Goal: Task Accomplishment & Management: Use online tool/utility

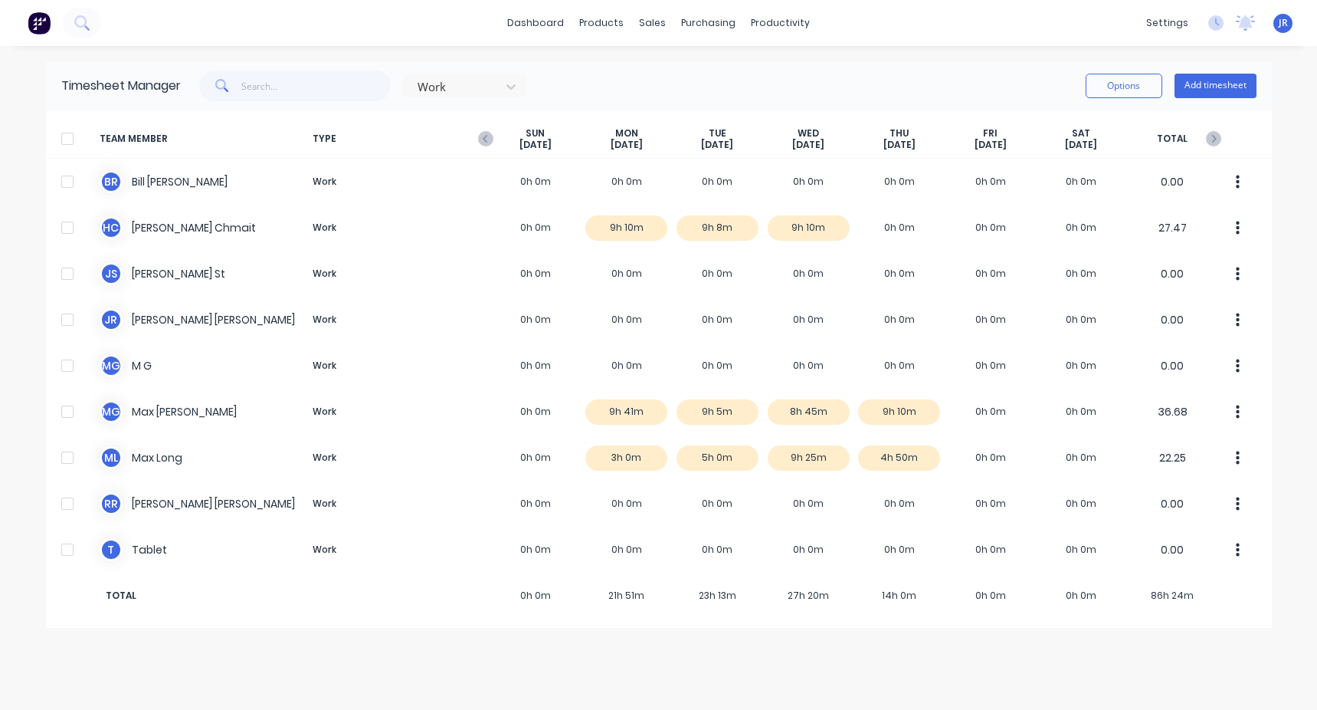
drag, startPoint x: 890, startPoint y: 135, endPoint x: 921, endPoint y: 146, distance: 32.7
click at [921, 146] on div "[DATE]" at bounding box center [899, 139] width 91 height 24
drag, startPoint x: 921, startPoint y: 146, endPoint x: 828, endPoint y: 150, distance: 93.6
click at [828, 150] on div "[DATE]" at bounding box center [808, 139] width 91 height 24
drag, startPoint x: 828, startPoint y: 150, endPoint x: 740, endPoint y: 147, distance: 88.2
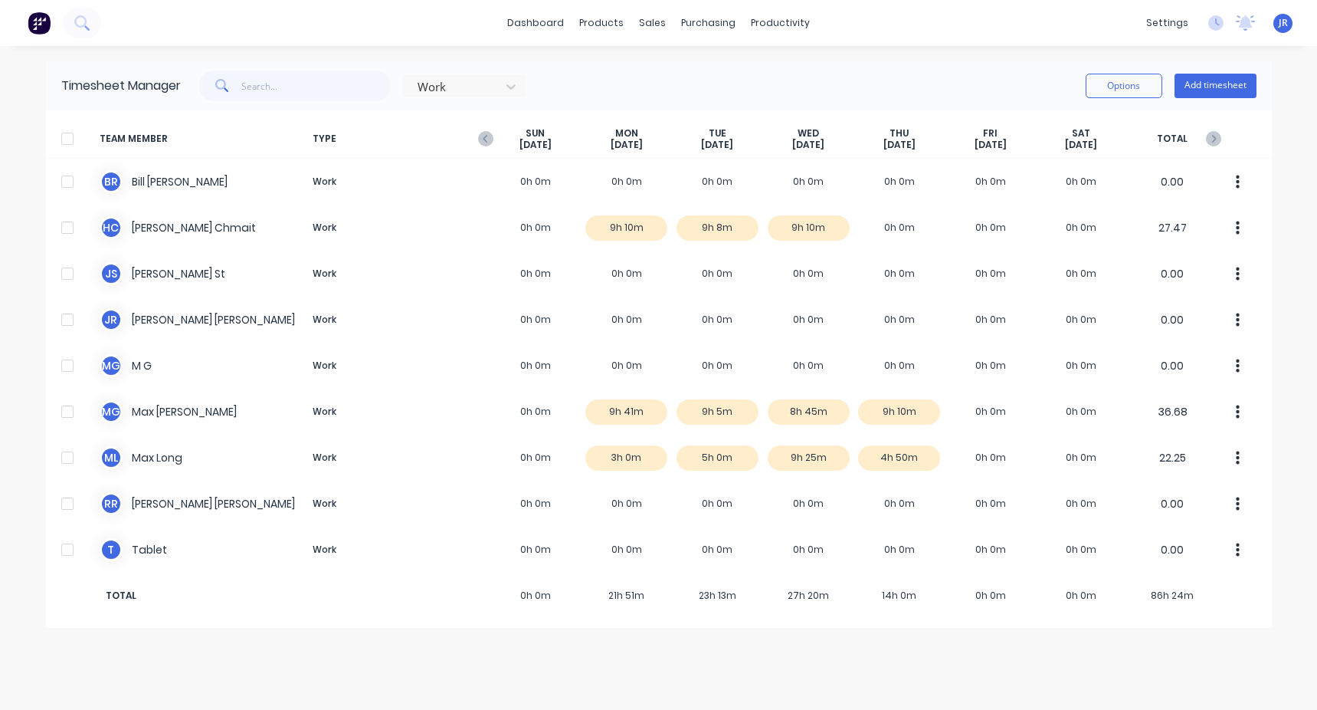
click at [740, 147] on div "[DATE]" at bounding box center [717, 139] width 91 height 24
drag, startPoint x: 740, startPoint y: 147, endPoint x: 644, endPoint y: 140, distance: 95.3
click at [644, 140] on div "[DATE]" at bounding box center [626, 139] width 91 height 24
click at [648, 146] on div "[DATE]" at bounding box center [626, 139] width 91 height 24
drag, startPoint x: 1073, startPoint y: 132, endPoint x: 1099, endPoint y: 149, distance: 31.0
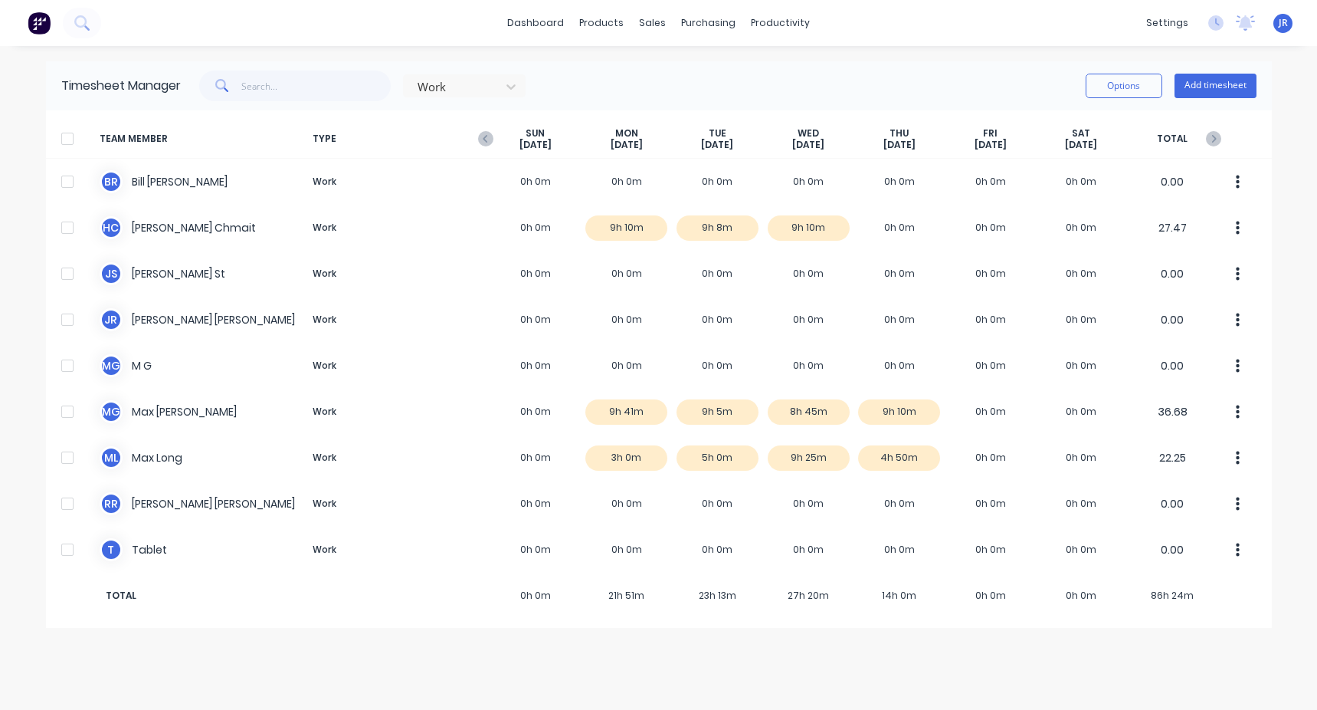
click at [1099, 149] on div "[DATE]" at bounding box center [1081, 139] width 91 height 24
drag, startPoint x: 1099, startPoint y: 149, endPoint x: 1006, endPoint y: 146, distance: 92.8
click at [1006, 146] on div "[DATE]" at bounding box center [990, 139] width 91 height 24
click at [900, 87] on div "Work Options Add timesheet" at bounding box center [719, 86] width 1076 height 31
drag, startPoint x: 702, startPoint y: 55, endPoint x: 608, endPoint y: 70, distance: 95.4
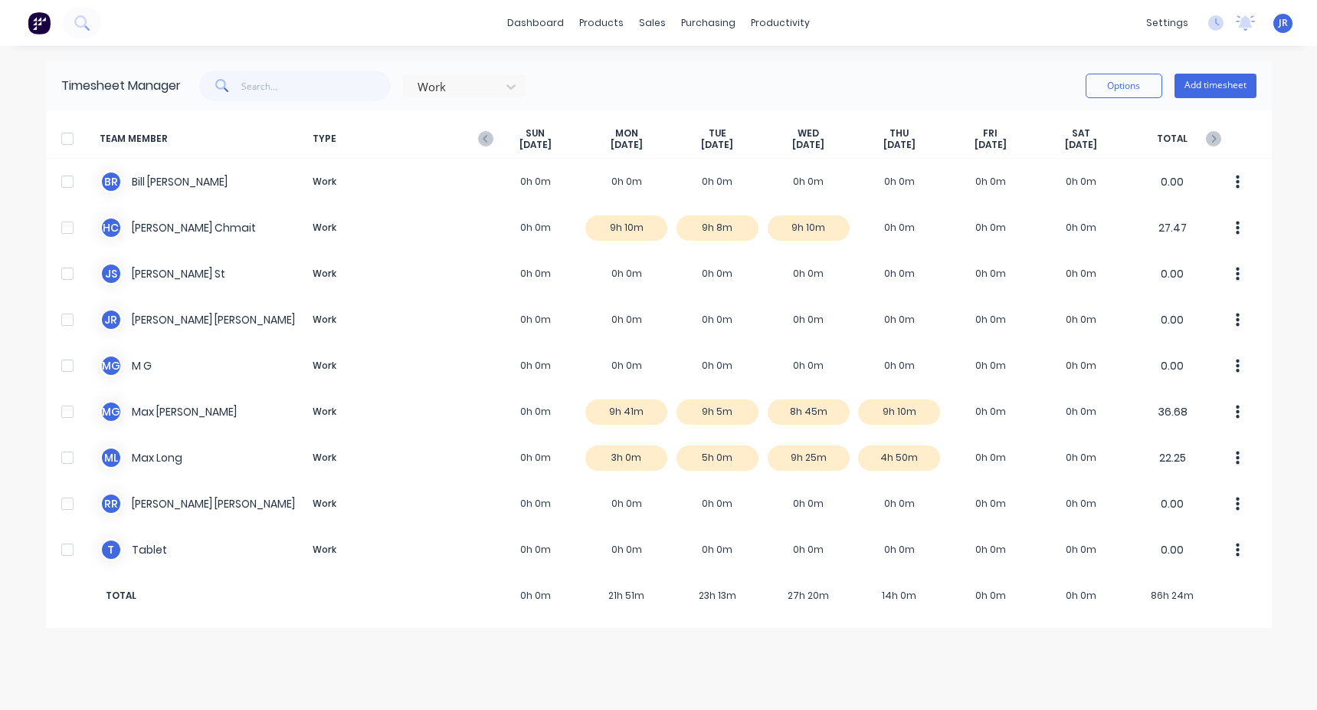
click at [608, 70] on div "Timesheet Manager Work Options Add timesheet" at bounding box center [659, 85] width 1226 height 49
click at [1265, 125] on div "TEAM MEMBER TYPE [DATE] [DATE] [DATE] [DATE] [DATE] [DATE] [DATE] TOTAL" at bounding box center [659, 139] width 1226 height 39
drag, startPoint x: 59, startPoint y: 87, endPoint x: 183, endPoint y: 97, distance: 124.5
click at [183, 97] on div "Timesheet Manager Work Options Add timesheet" at bounding box center [659, 85] width 1226 height 49
click at [553, 76] on div "Work Options Add timesheet" at bounding box center [719, 86] width 1076 height 31
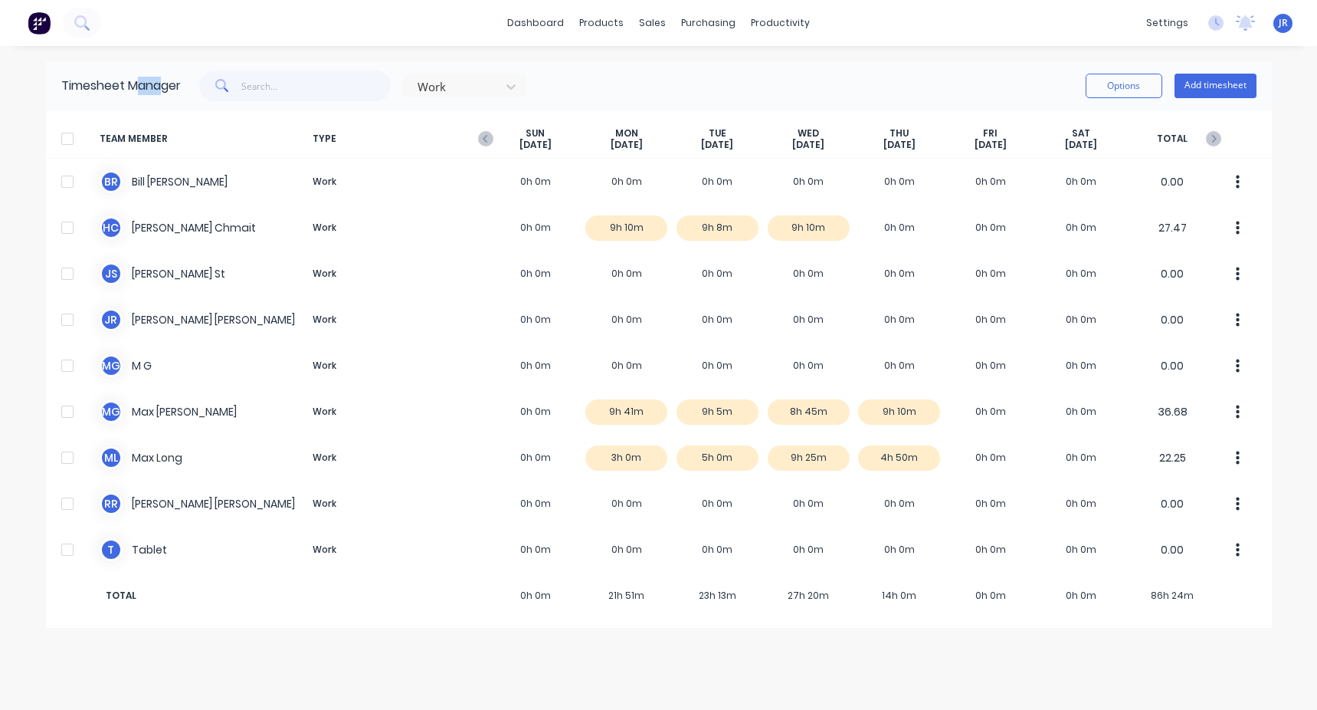
drag, startPoint x: 141, startPoint y: 84, endPoint x: 166, endPoint y: 87, distance: 25.4
click at [166, 87] on div "Timesheet Manager" at bounding box center [121, 86] width 120 height 18
drag, startPoint x: 166, startPoint y: 87, endPoint x: 129, endPoint y: 79, distance: 38.3
click at [129, 79] on div "Timesheet Manager" at bounding box center [121, 86] width 120 height 18
drag, startPoint x: 139, startPoint y: 85, endPoint x: 173, endPoint y: 87, distance: 34.5
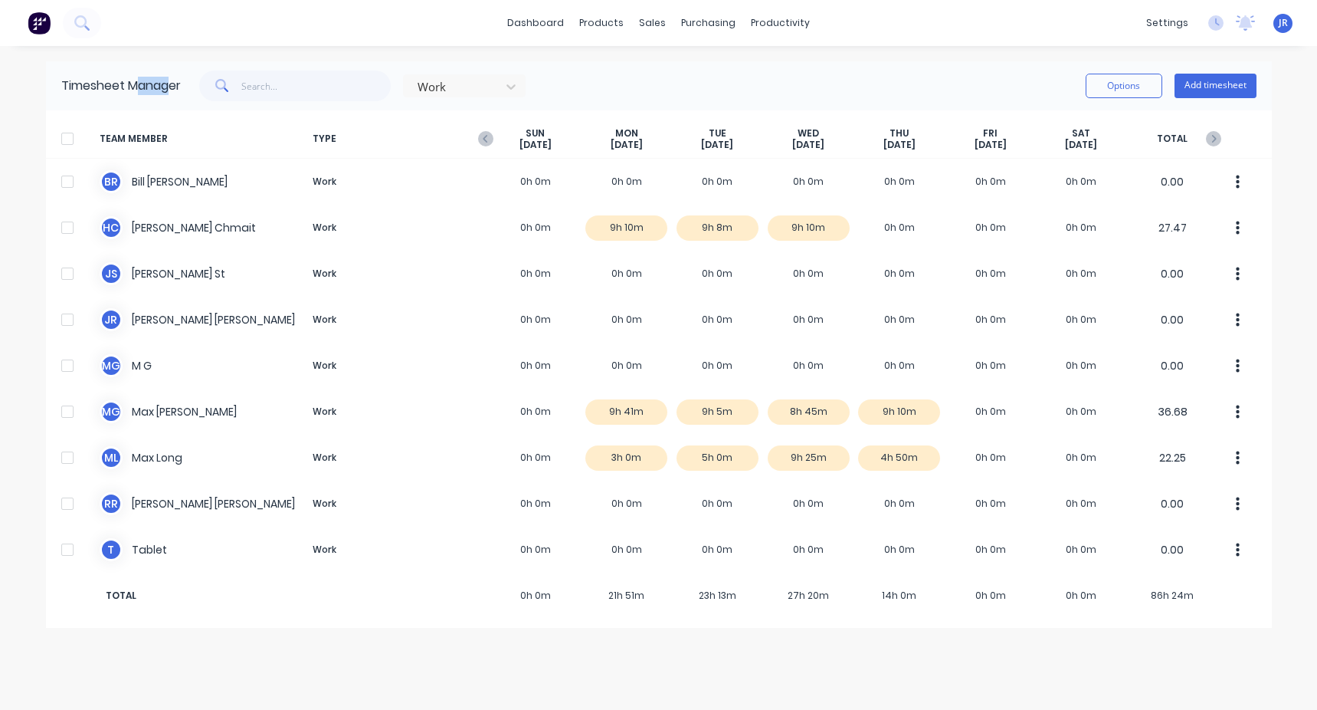
click at [173, 87] on div "Timesheet Manager" at bounding box center [121, 86] width 120 height 18
click at [173, 86] on div "Timesheet Manager" at bounding box center [121, 86] width 120 height 18
drag, startPoint x: 177, startPoint y: 90, endPoint x: 130, endPoint y: 91, distance: 47.5
click at [130, 91] on div "Timesheet Manager" at bounding box center [121, 86] width 120 height 18
drag, startPoint x: 130, startPoint y: 91, endPoint x: 299, endPoint y: 44, distance: 175.7
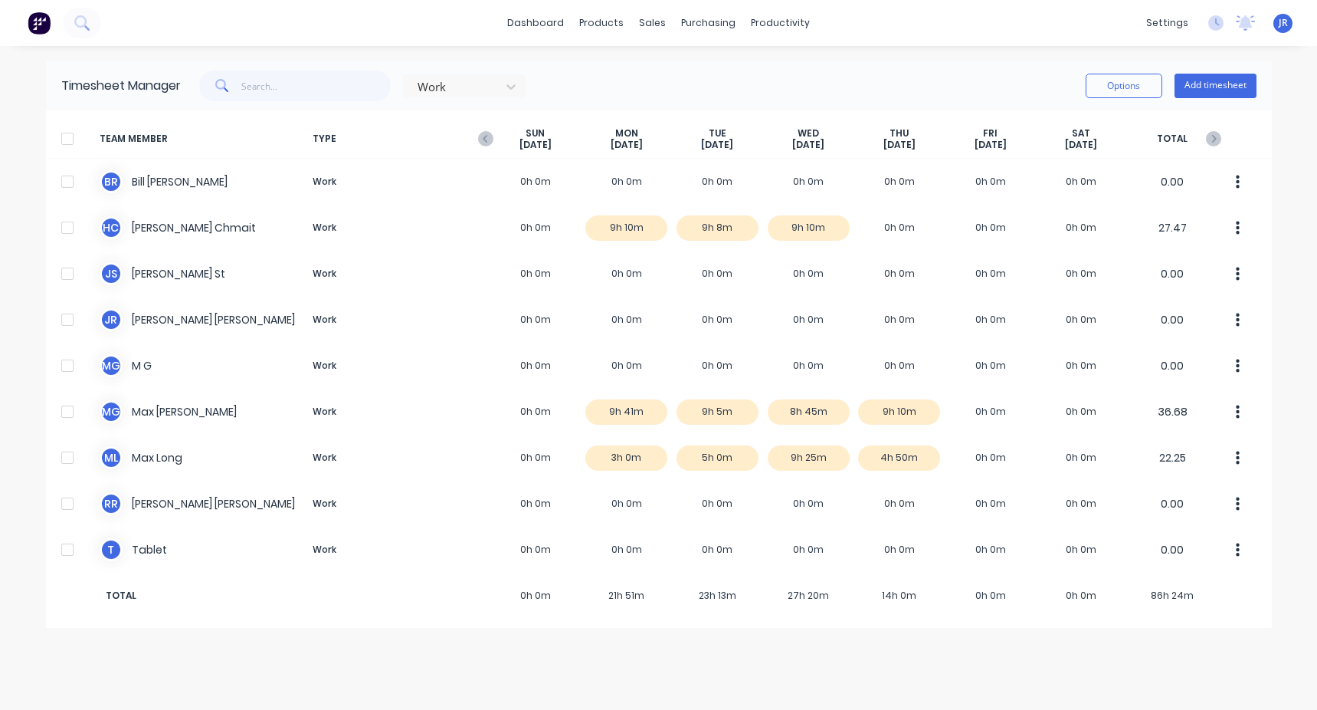
click at [299, 44] on div "dashboard products sales purchasing productivity dashboard products Product Cat…" at bounding box center [658, 23] width 1317 height 46
drag, startPoint x: 129, startPoint y: 87, endPoint x: 180, endPoint y: 87, distance: 51.4
click at [180, 87] on div "Timesheet Manager" at bounding box center [121, 86] width 120 height 18
drag, startPoint x: 180, startPoint y: 87, endPoint x: 138, endPoint y: 82, distance: 42.5
click at [146, 88] on div "Timesheet Manager" at bounding box center [121, 86] width 120 height 18
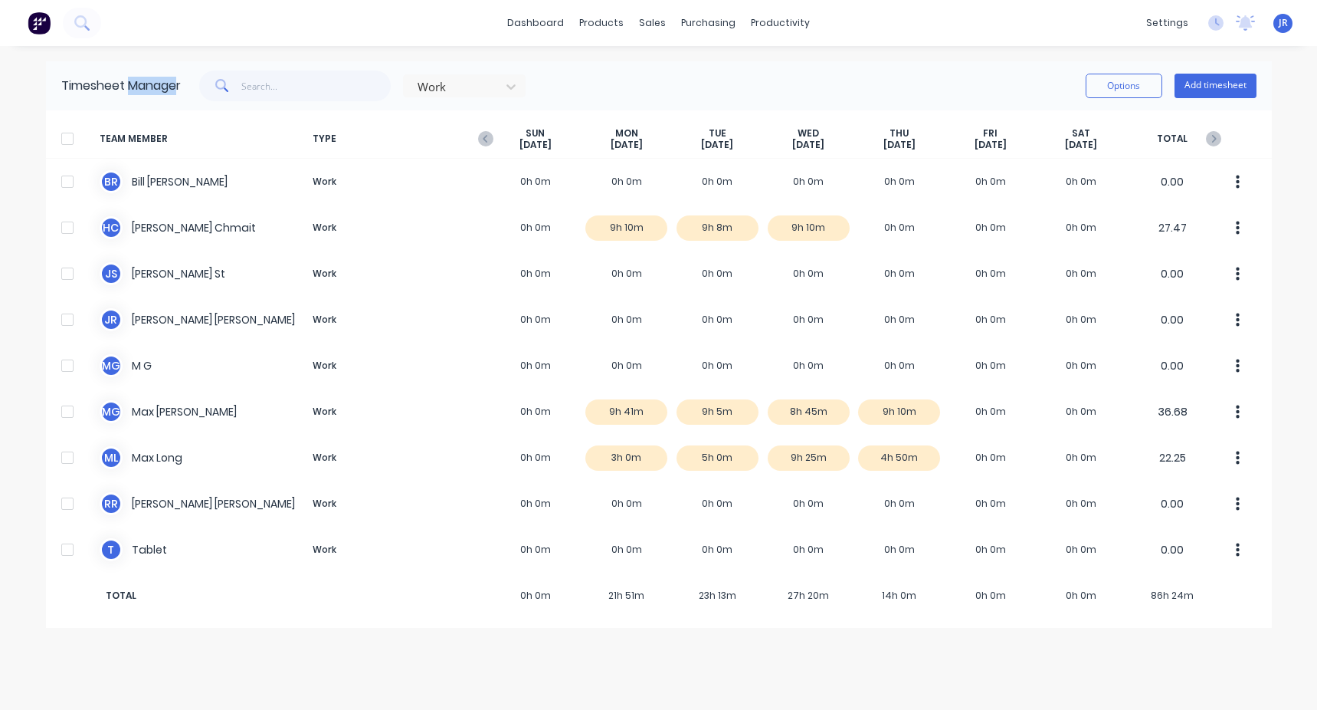
click at [139, 80] on div "Timesheet Manager" at bounding box center [121, 86] width 120 height 18
click at [143, 101] on div "Timesheet Manager Work Options Add timesheet" at bounding box center [659, 85] width 1226 height 49
click at [139, 96] on div "Timesheet Manager Work Options Add timesheet" at bounding box center [659, 85] width 1226 height 49
click at [139, 68] on div "Timesheet Manager Work Options Add timesheet" at bounding box center [659, 85] width 1226 height 49
click at [121, 89] on div "Timesheet Manager" at bounding box center [121, 86] width 120 height 18
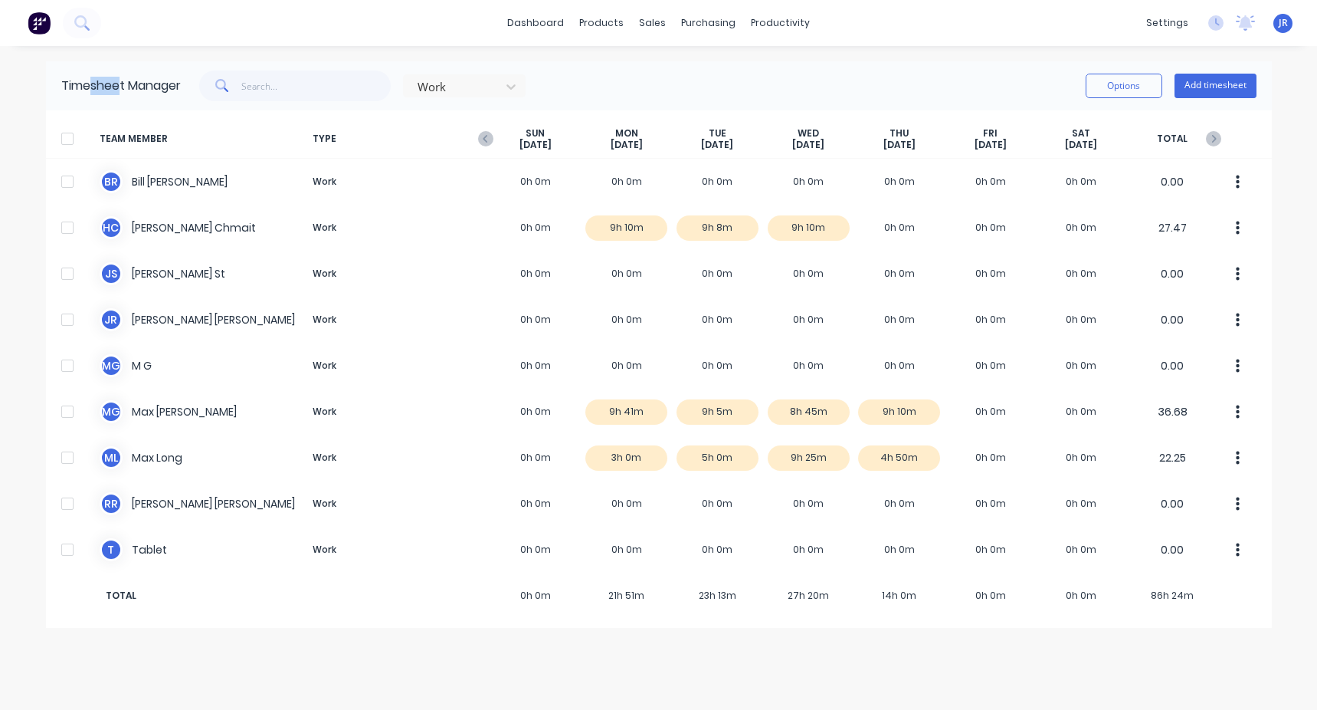
click at [120, 87] on div "Timesheet Manager" at bounding box center [121, 86] width 120 height 18
drag, startPoint x: 120, startPoint y: 87, endPoint x: 88, endPoint y: 89, distance: 31.5
click at [88, 89] on div "Timesheet Manager" at bounding box center [121, 86] width 120 height 18
drag, startPoint x: 77, startPoint y: 87, endPoint x: 100, endPoint y: 87, distance: 23.0
click at [100, 87] on div "Timesheet Manager" at bounding box center [121, 86] width 120 height 18
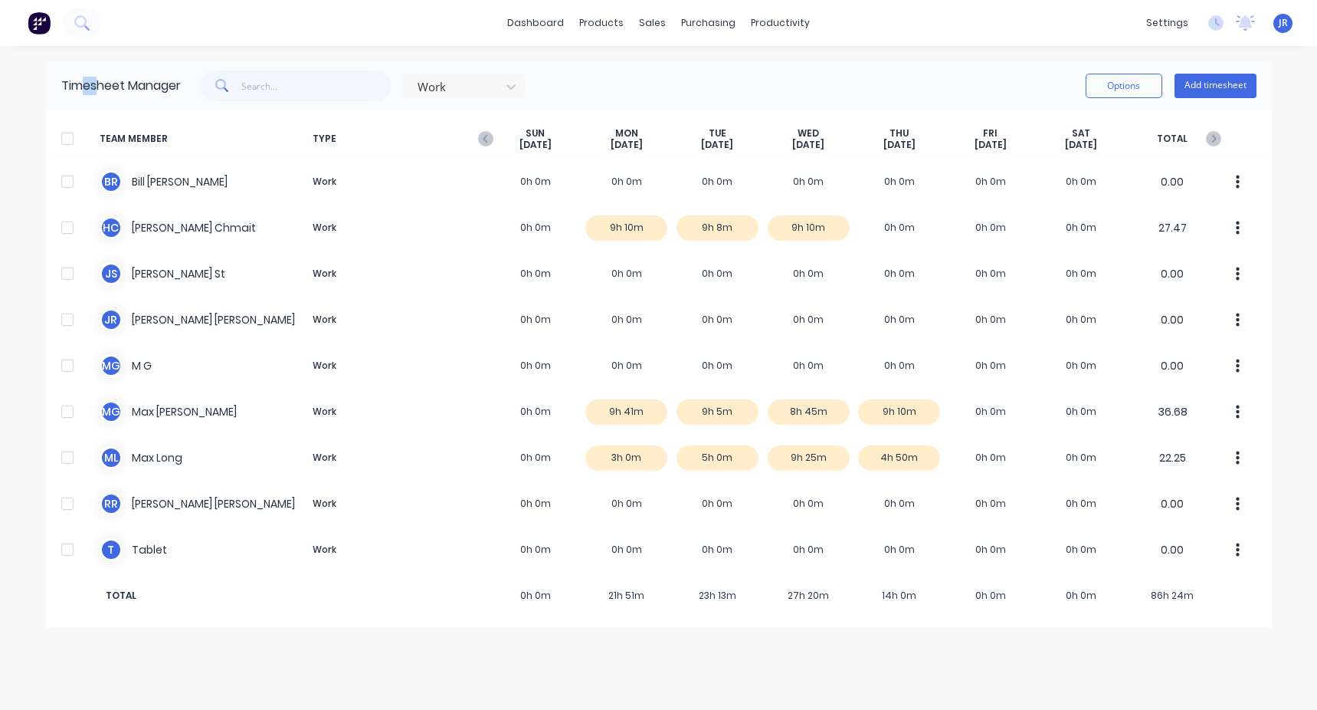
drag, startPoint x: 100, startPoint y: 87, endPoint x: 76, endPoint y: 87, distance: 24.5
click at [77, 87] on div "Timesheet Manager" at bounding box center [121, 86] width 120 height 18
drag, startPoint x: 73, startPoint y: 86, endPoint x: 120, endPoint y: 90, distance: 46.9
click at [120, 90] on div "Timesheet Manager" at bounding box center [121, 86] width 120 height 18
drag, startPoint x: 120, startPoint y: 90, endPoint x: 74, endPoint y: 85, distance: 45.4
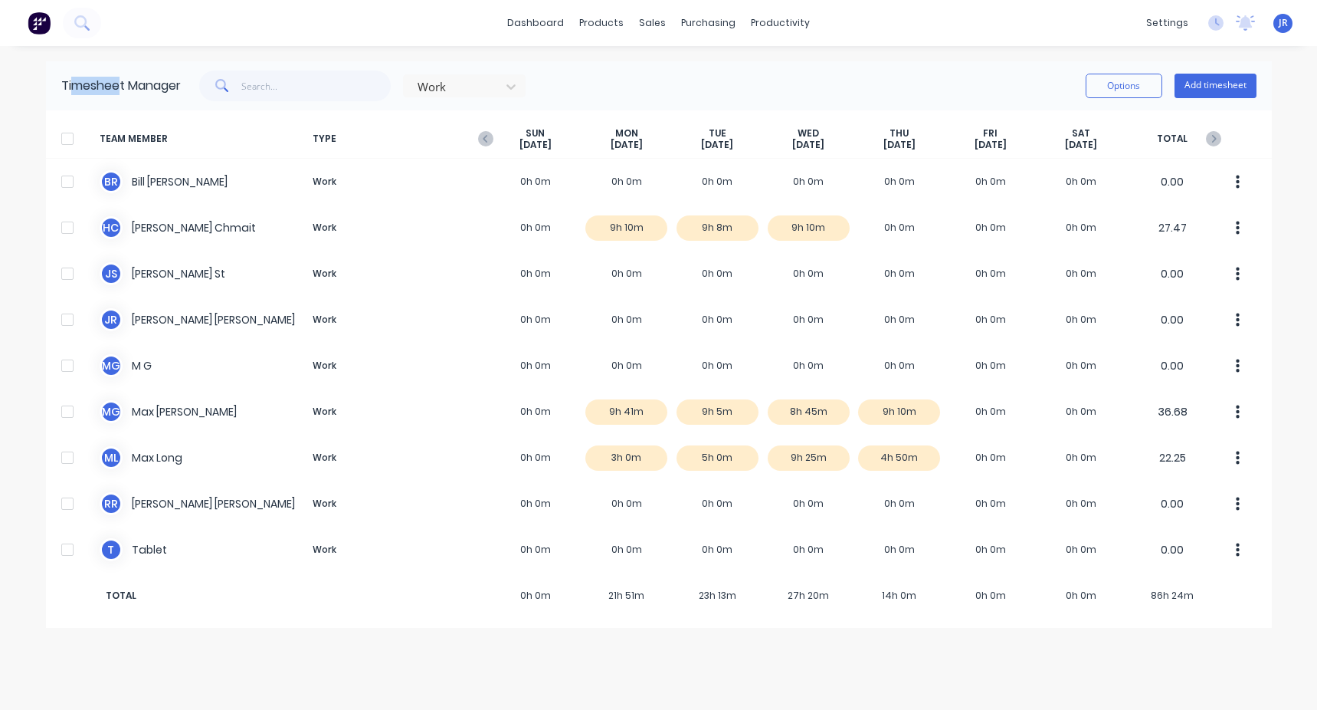
click at [79, 85] on div "Timesheet Manager" at bounding box center [121, 86] width 120 height 18
drag, startPoint x: 67, startPoint y: 88, endPoint x: 110, endPoint y: 92, distance: 43.1
click at [110, 92] on div "Timesheet Manager" at bounding box center [121, 86] width 120 height 18
drag, startPoint x: 110, startPoint y: 92, endPoint x: 80, endPoint y: 63, distance: 41.7
click at [80, 63] on div "Timesheet Manager Work Options Add timesheet" at bounding box center [659, 85] width 1226 height 49
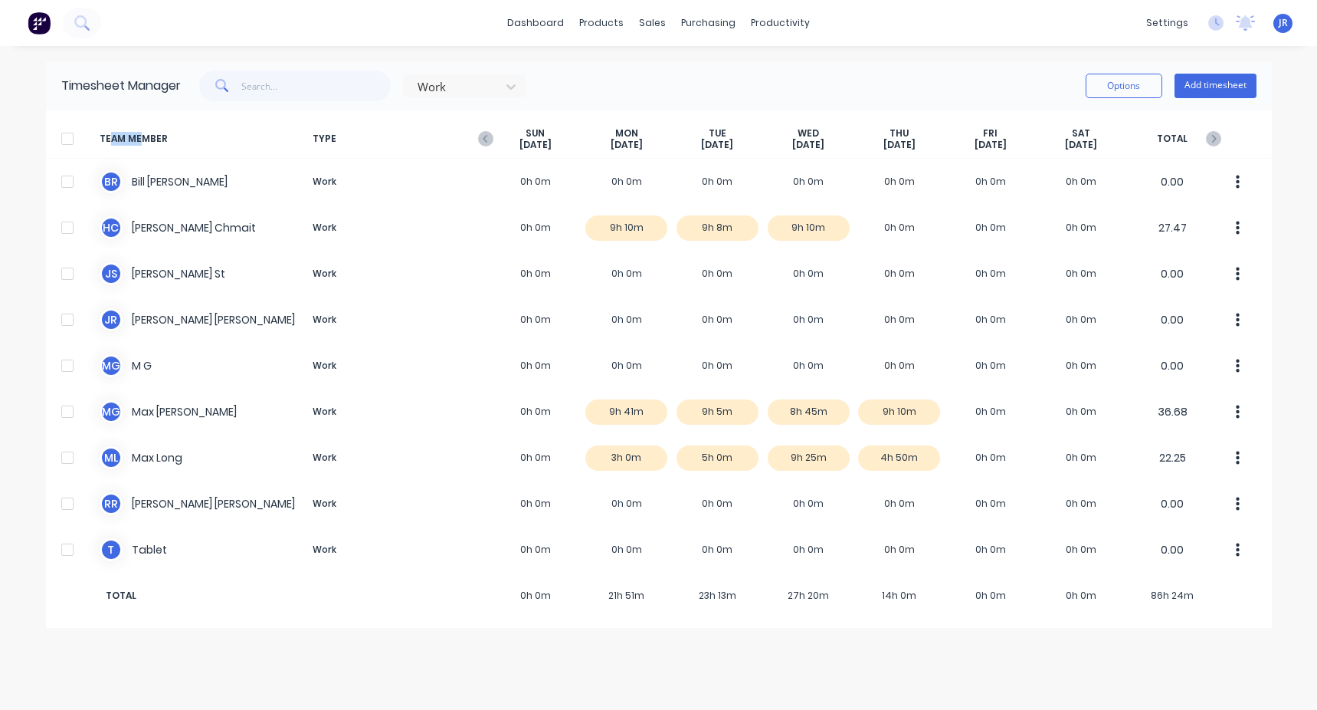
drag, startPoint x: 108, startPoint y: 137, endPoint x: 139, endPoint y: 135, distance: 31.5
click at [139, 135] on span "TEAM MEMBER" at bounding box center [203, 139] width 207 height 24
drag, startPoint x: 139, startPoint y: 135, endPoint x: 108, endPoint y: 110, distance: 40.3
click at [108, 110] on div "Timesheet Manager Work Options Add timesheet" at bounding box center [659, 85] width 1226 height 49
click at [513, 85] on icon at bounding box center [510, 86] width 15 height 15
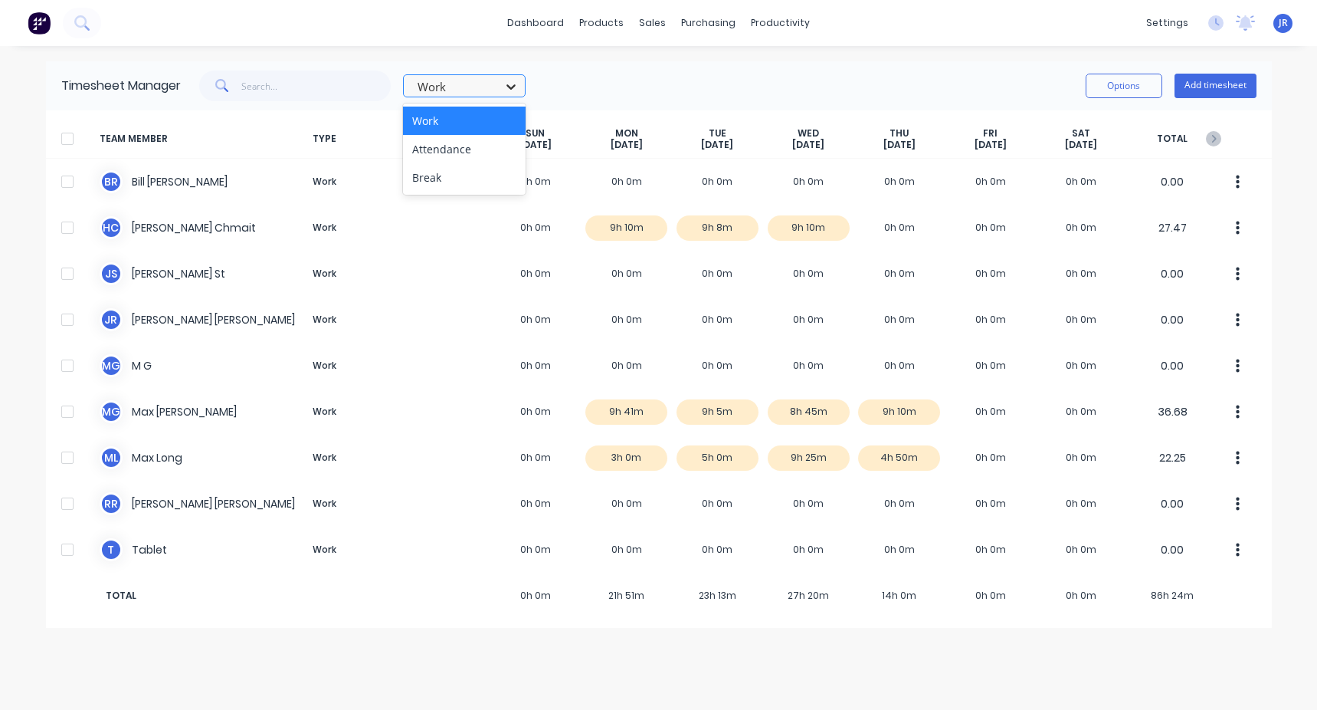
click at [519, 89] on icon at bounding box center [510, 86] width 15 height 15
click at [506, 83] on icon at bounding box center [510, 86] width 15 height 15
click at [514, 84] on icon at bounding box center [510, 86] width 15 height 15
click at [576, 76] on div "Work Options Add timesheet" at bounding box center [719, 86] width 1076 height 31
click at [660, 85] on div "Work Options Add timesheet" at bounding box center [719, 86] width 1076 height 31
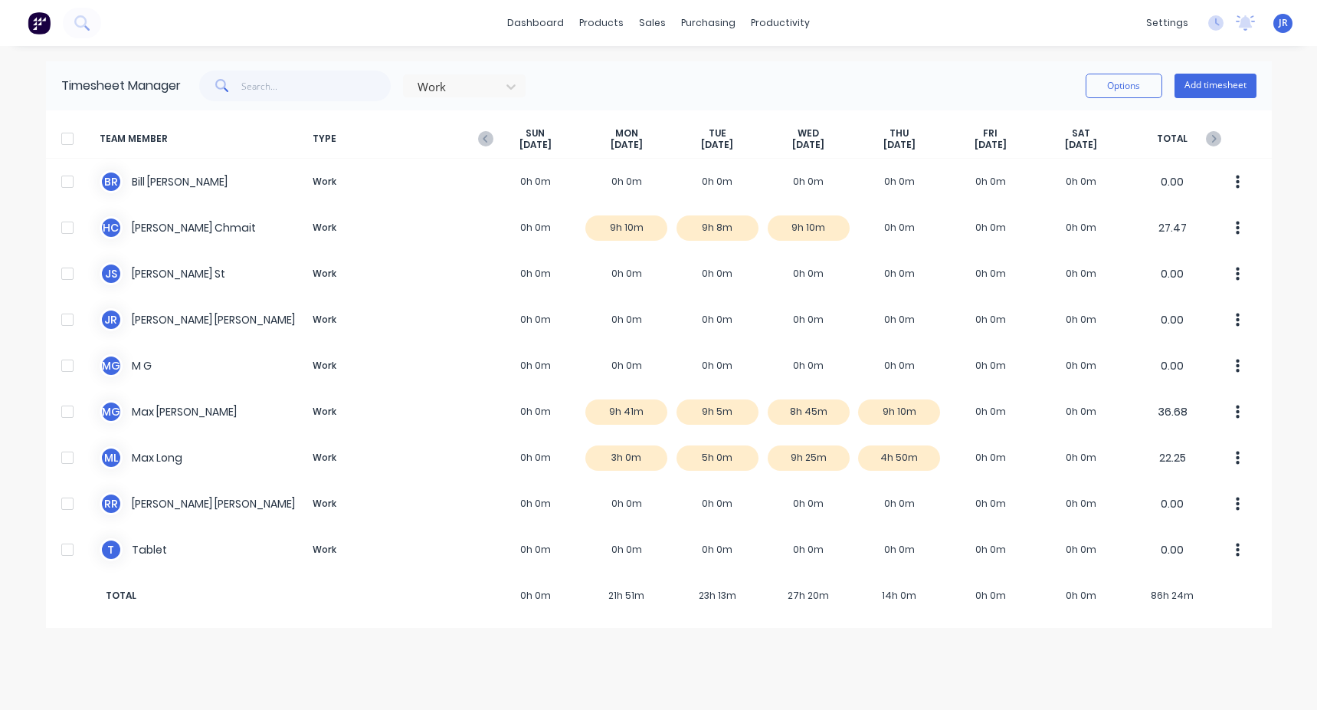
click at [660, 85] on div "Work Options Add timesheet" at bounding box center [719, 86] width 1076 height 31
click at [1288, 96] on div "dashboard products sales purchasing productivity dashboard products Product Cat…" at bounding box center [658, 355] width 1317 height 710
